Goal: Find specific page/section: Find specific page/section

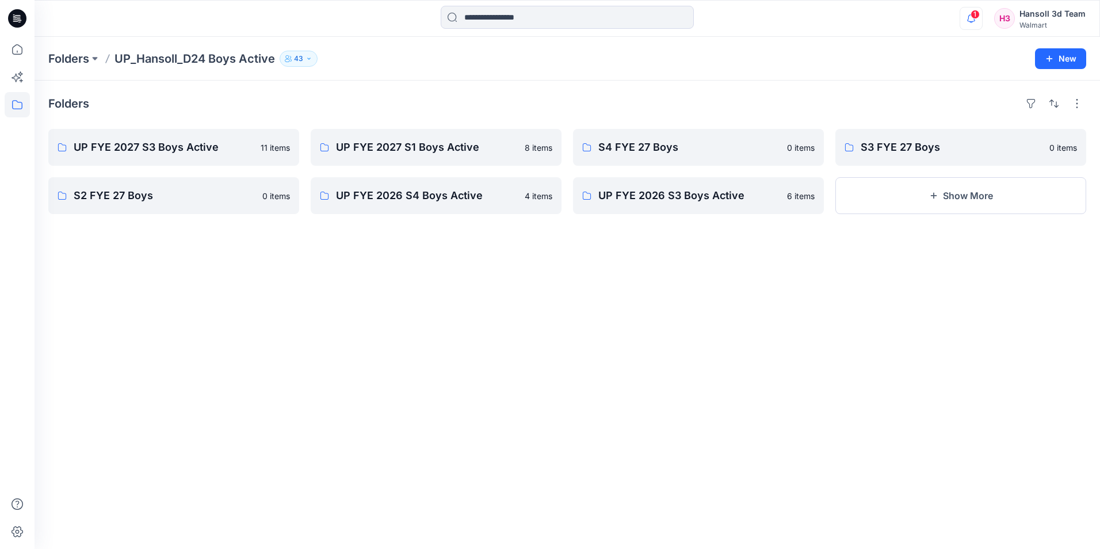
click at [979, 18] on icon "button" at bounding box center [971, 18] width 22 height 23
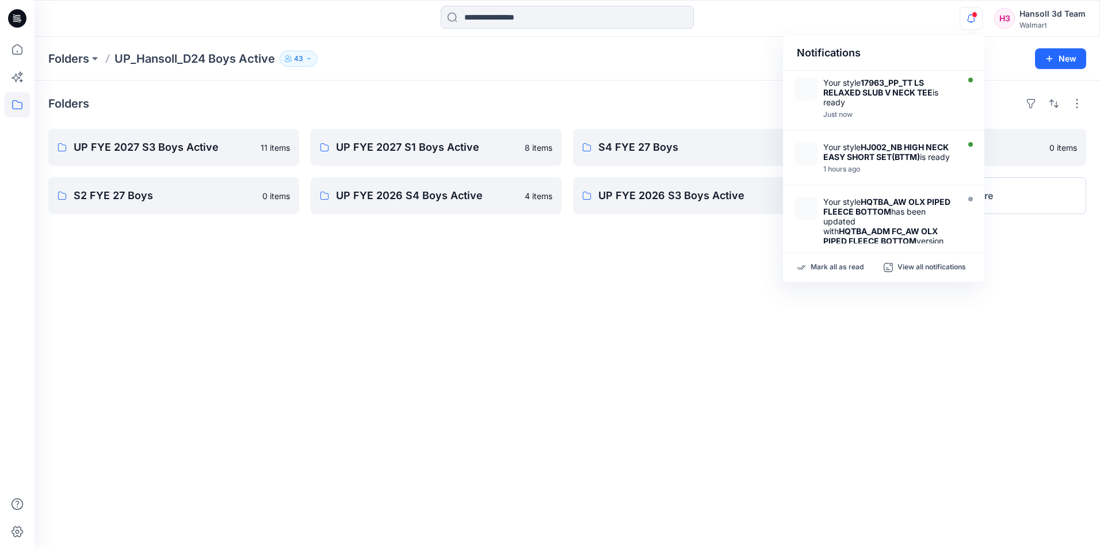
click at [672, 82] on div "Folders UP FYE 2027 S3 Boys Active 11 items S2 FYE 27 Boys 0 items UP FYE 2027 …" at bounding box center [567, 315] width 1065 height 468
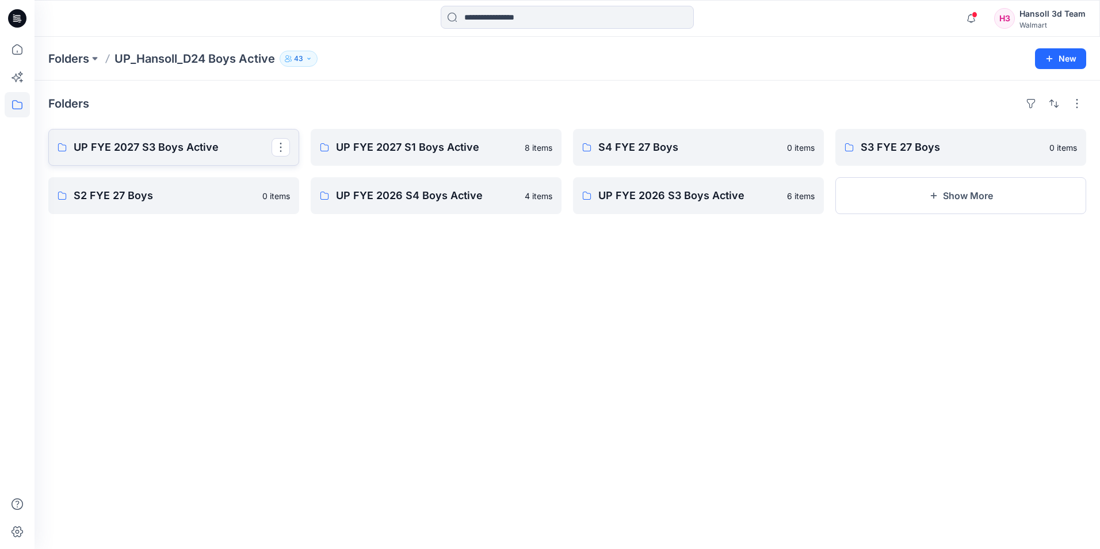
click at [107, 152] on p "UP FYE 2027 S3 Boys Active" at bounding box center [173, 147] width 198 height 16
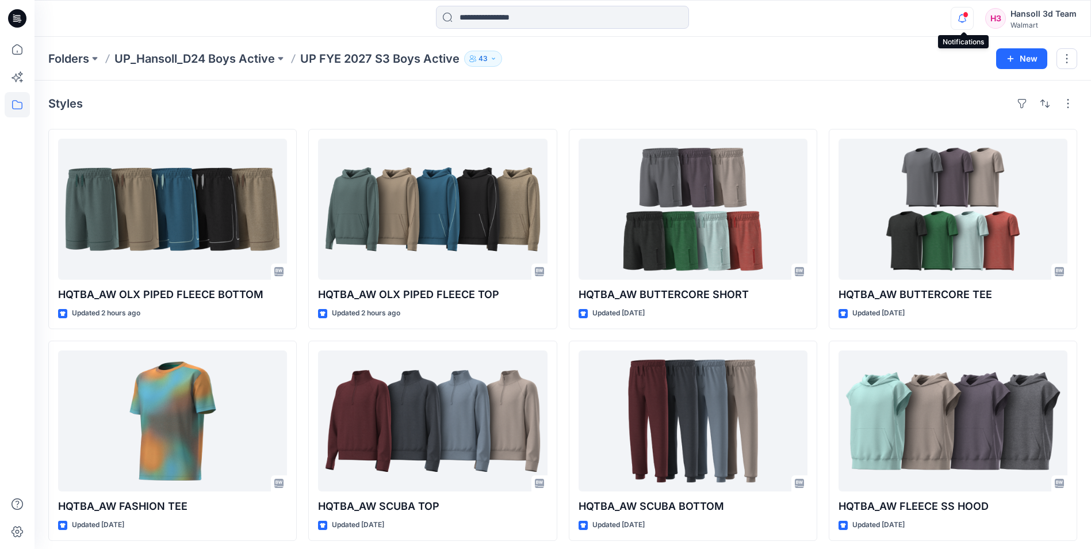
click at [963, 17] on icon "button" at bounding box center [962, 18] width 22 height 23
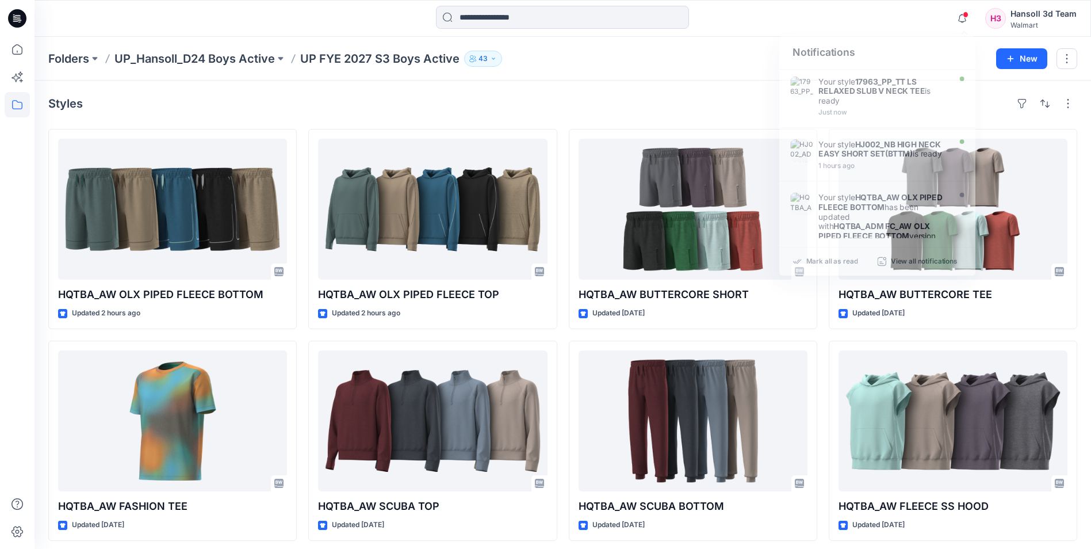
click at [608, 97] on div "Styles" at bounding box center [562, 103] width 1029 height 18
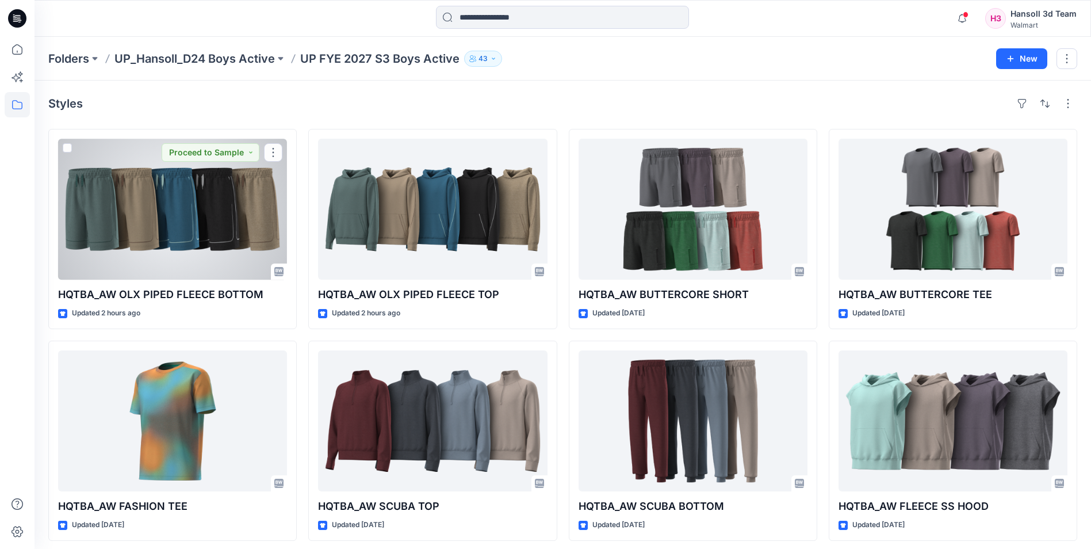
drag, startPoint x: 208, startPoint y: 216, endPoint x: 246, endPoint y: 212, distance: 37.7
click at [208, 216] on div at bounding box center [172, 209] width 229 height 141
